Goal: Task Accomplishment & Management: Manage account settings

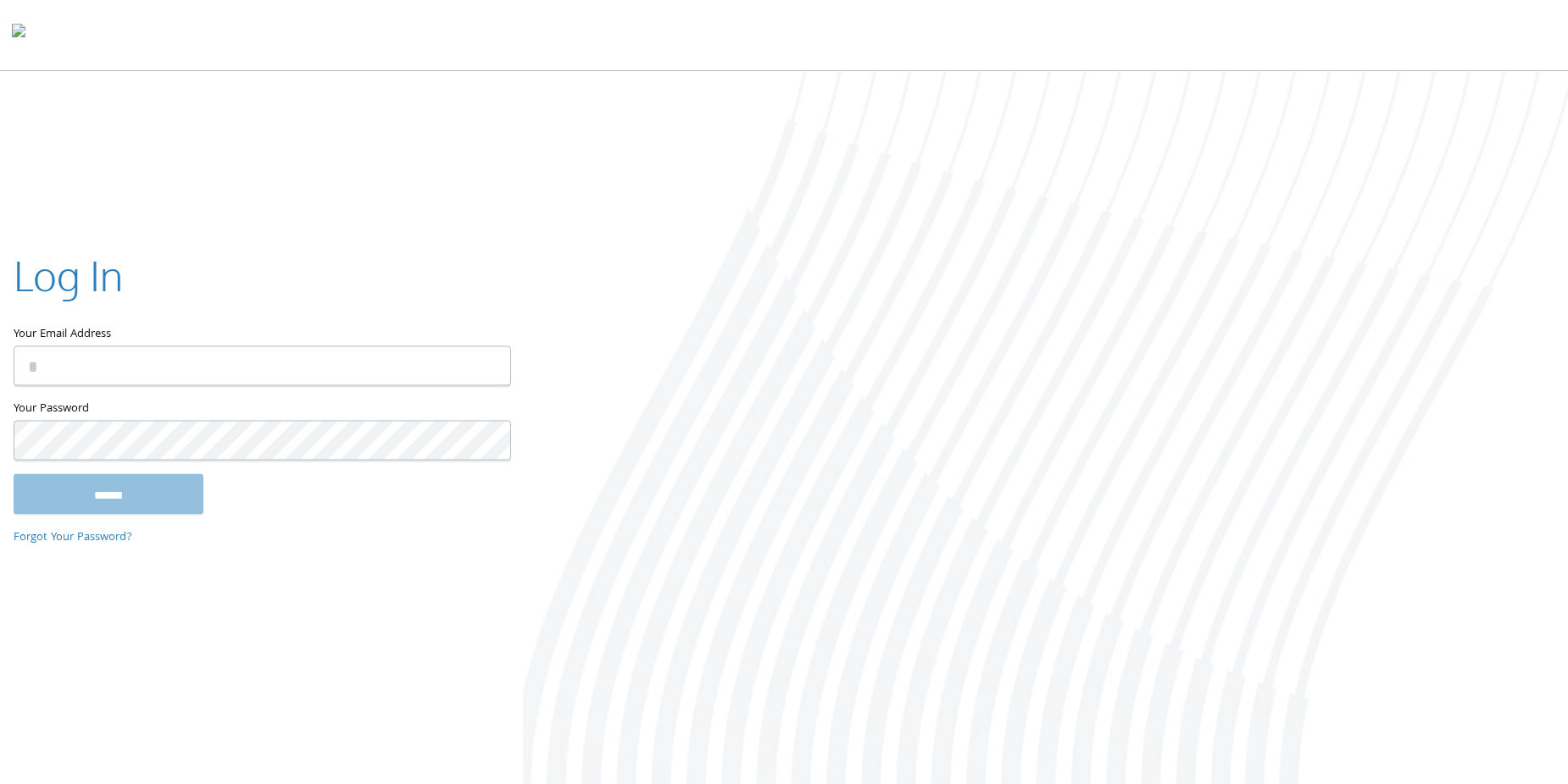
type input "**********"
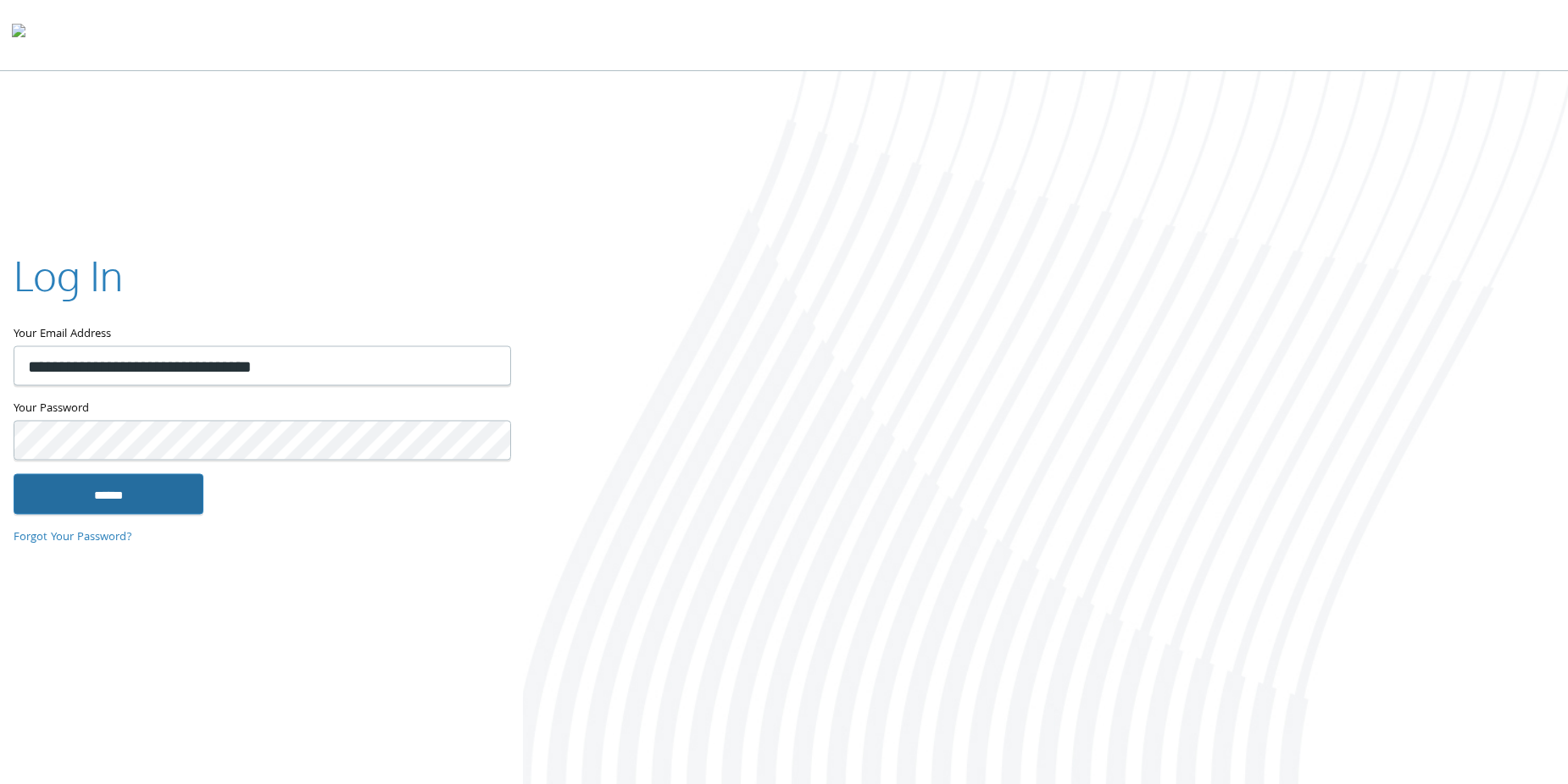
click at [139, 488] on input "******" at bounding box center [108, 494] width 189 height 40
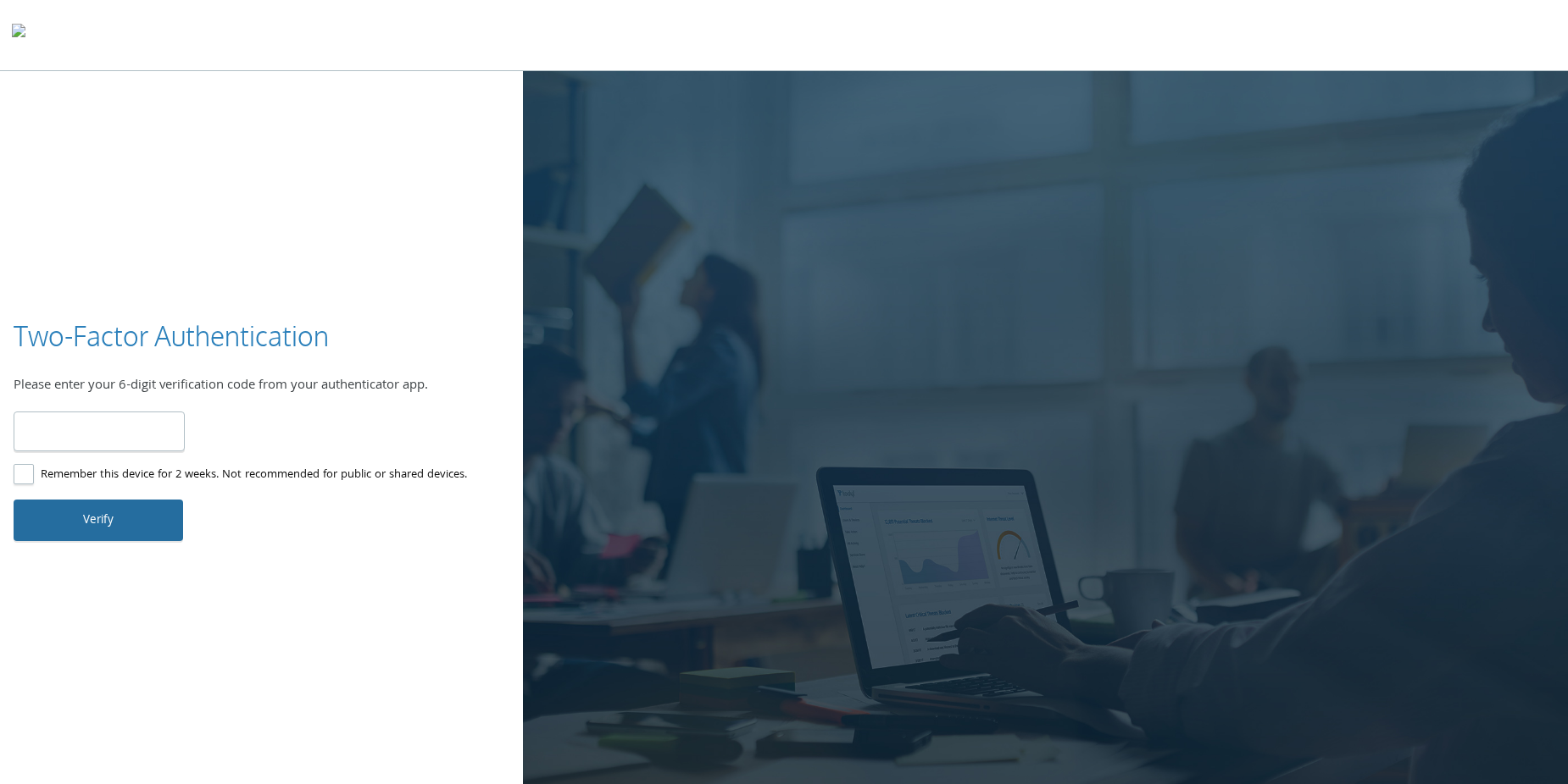
type input "******"
click at [104, 518] on button "Verify" at bounding box center [99, 519] width 170 height 40
